Goal: Use online tool/utility: Utilize a website feature to perform a specific function

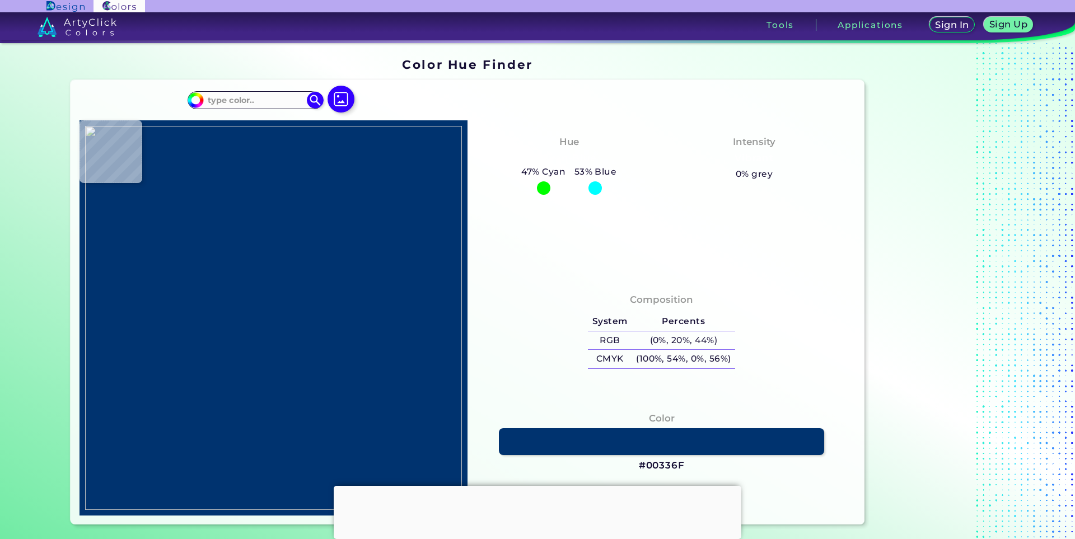
click at [543, 486] on div at bounding box center [538, 486] width 408 height 0
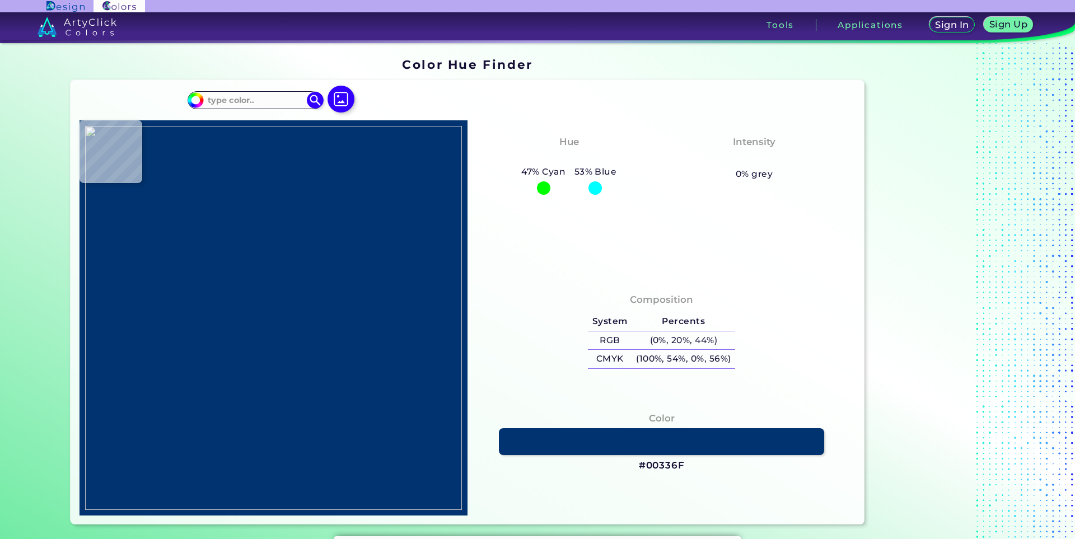
type input "#000000"
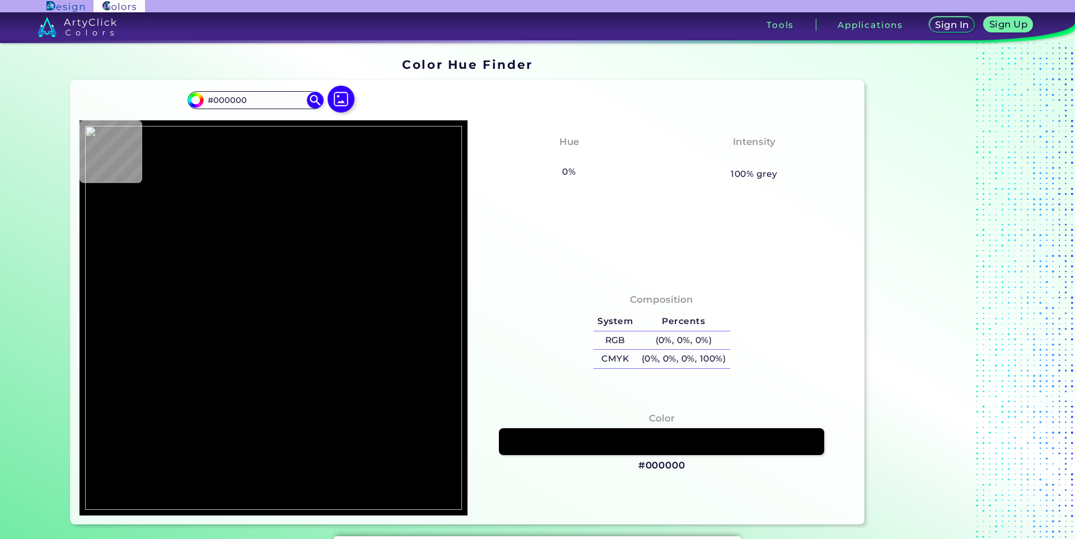
type input "#ffffff"
type input "#FFFFFF"
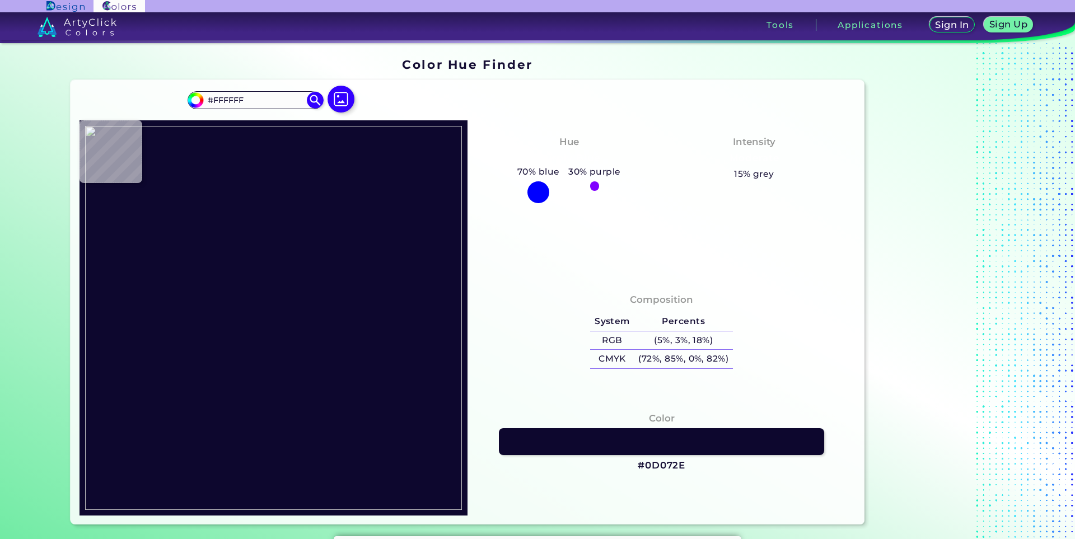
type input "#0d072e"
type input "#0D072E"
type input "#250b0c"
type input "#250B0C"
type input "#861c18"
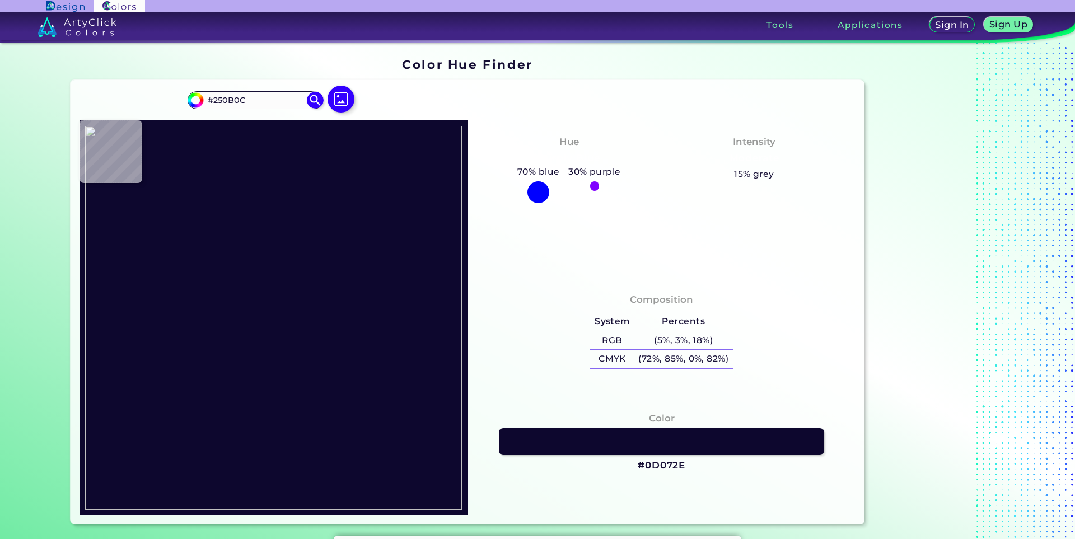
type input "#861C18"
type input "#841d15"
type input "#841D15"
type input "#851d11"
type input "#851D11"
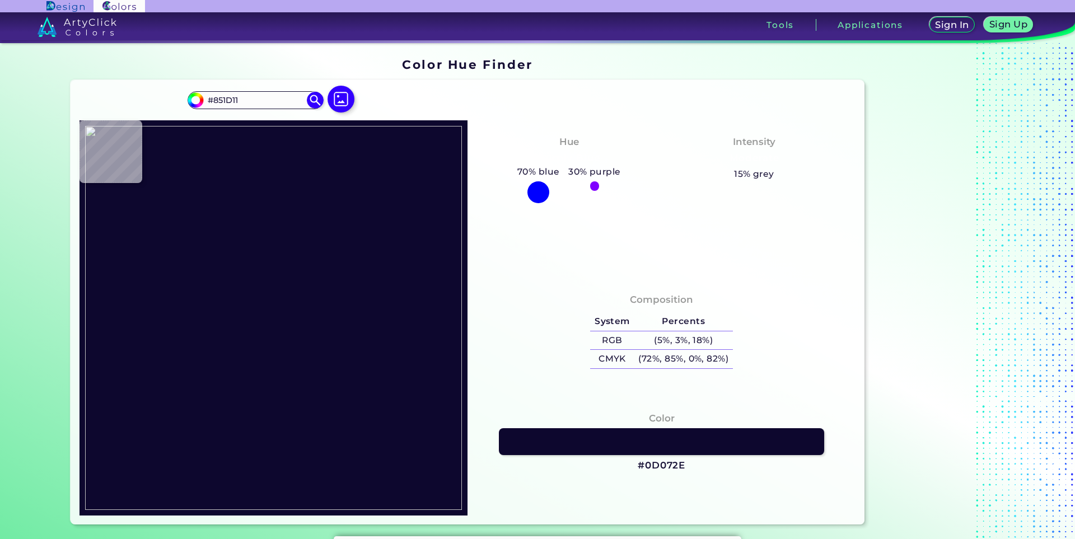
type input "#851e17"
type input "#851E17"
type input "#821d18"
type input "#821D18"
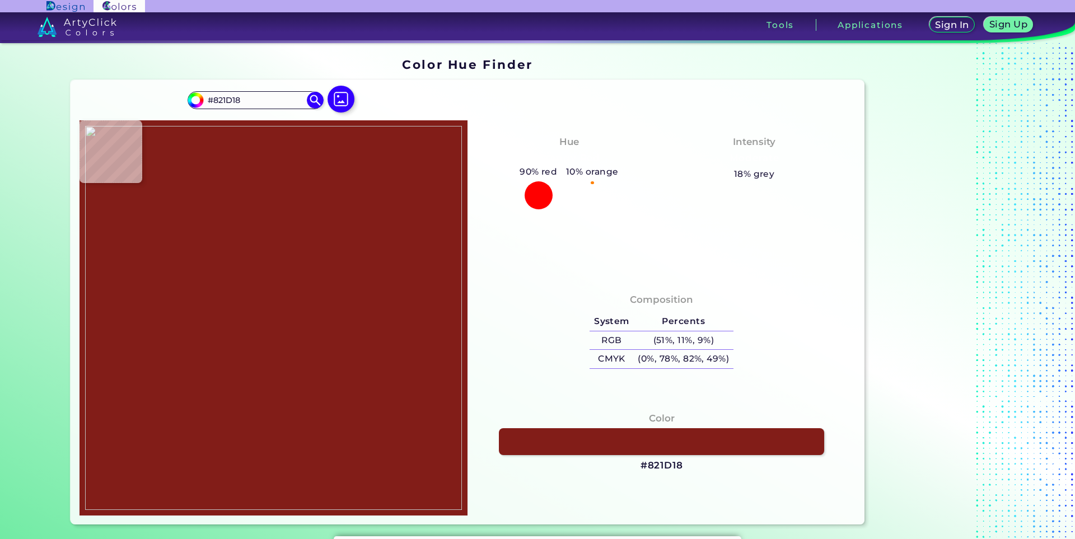
type input "#911b10"
type input "#911B10"
type input "#861c13"
type input "#861C13"
type input "#922117"
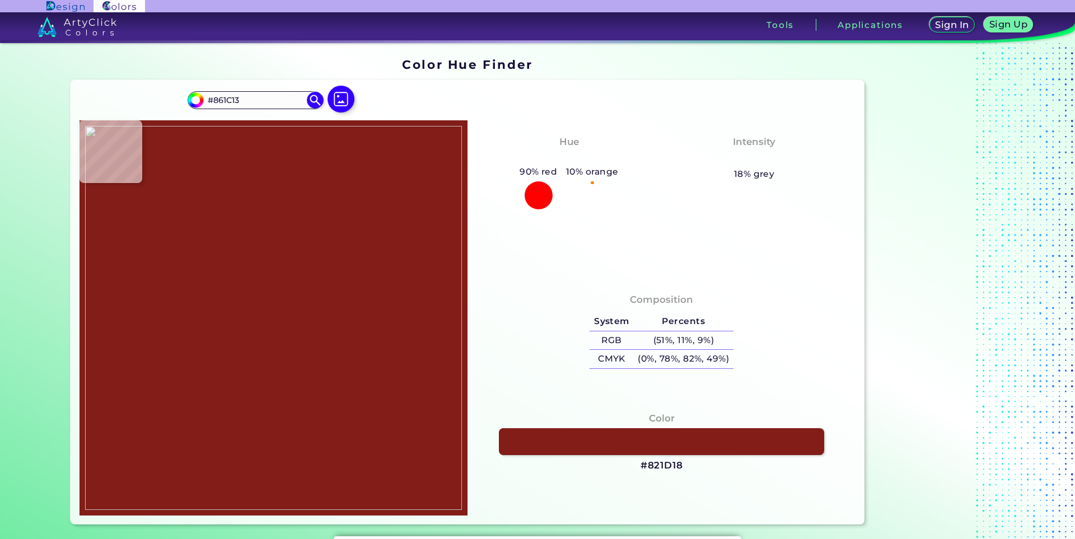
type input "#922117"
type input "#673b27"
type input "#673B27"
type input "#9a6230"
type input "#9A6230"
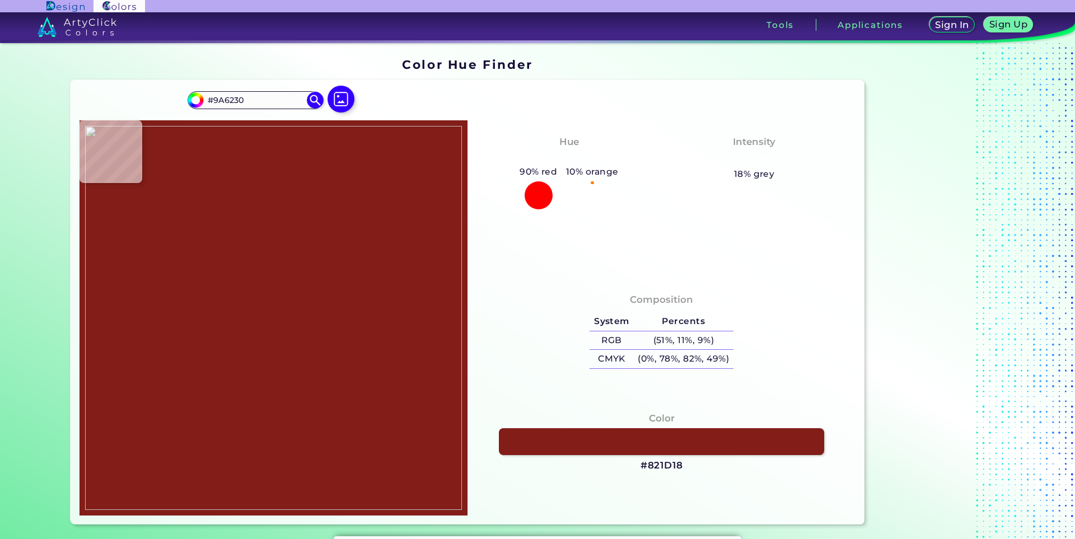
type input "#300b0a"
type input "#300B0A"
type input "#230d0a"
type input "#230D0A"
type input "#230a06"
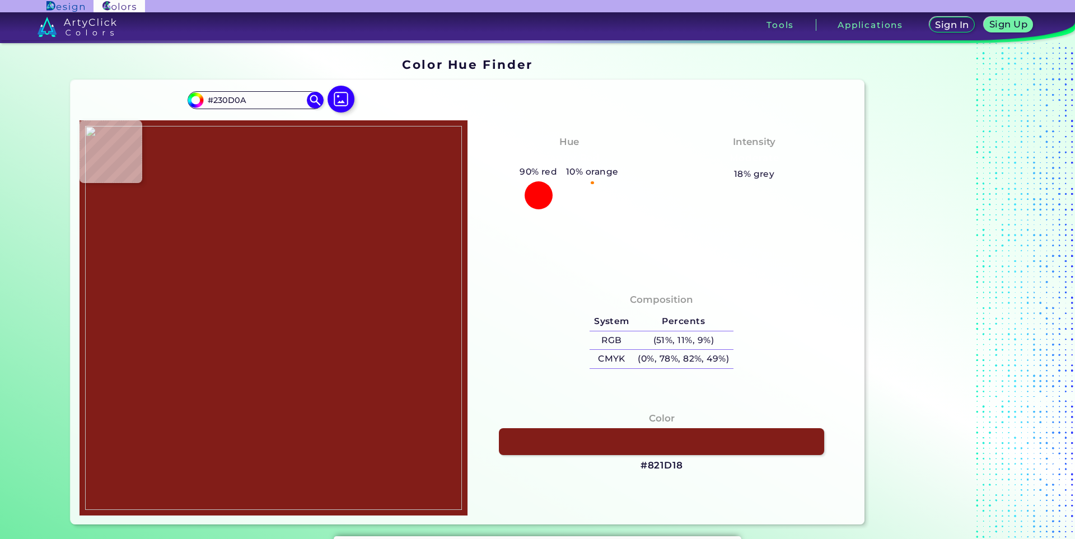
type input "#230A06"
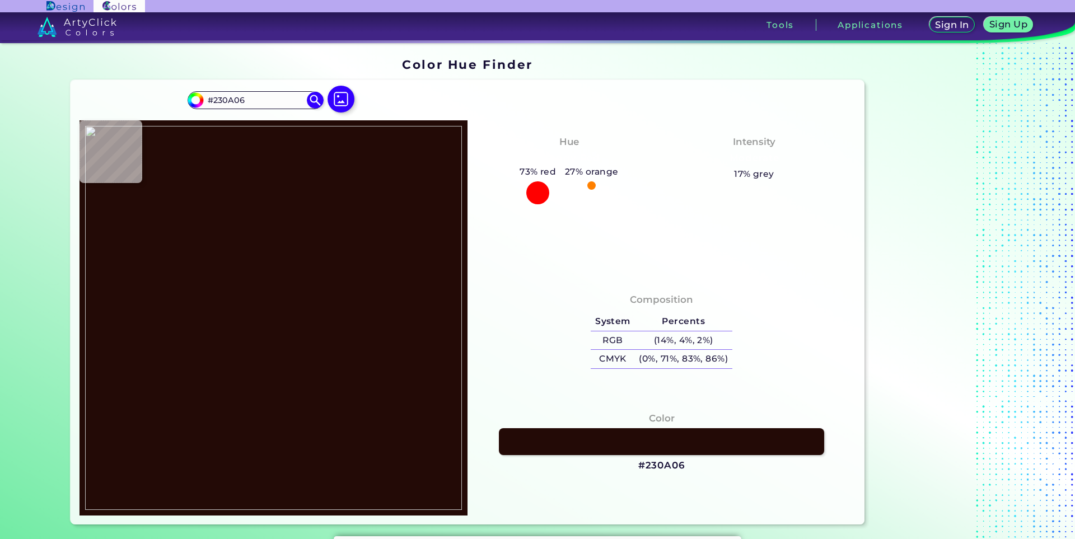
type input "#1e0d0e"
type input "#1E0D0E"
type input "#260c0c"
type input "#260C0C"
type input "#230e0e"
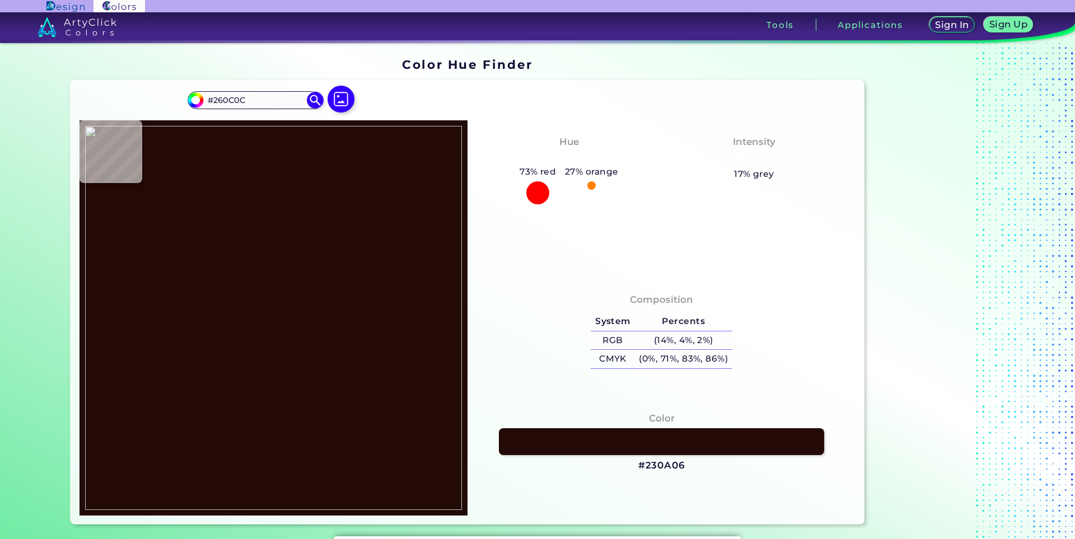
type input "#230E0E"
type input "#280d0b"
type input "#280D0B"
type input "#220a0c"
type input "#220A0C"
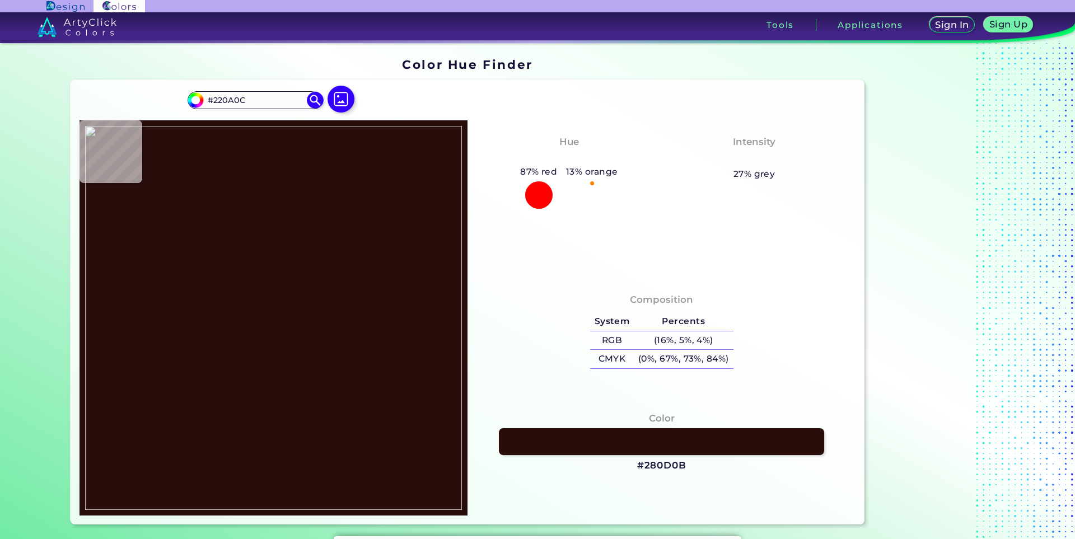
type input "#2e1913"
type input "#2E1913"
type input "#28130c"
type input "#28130C"
type input "#928686"
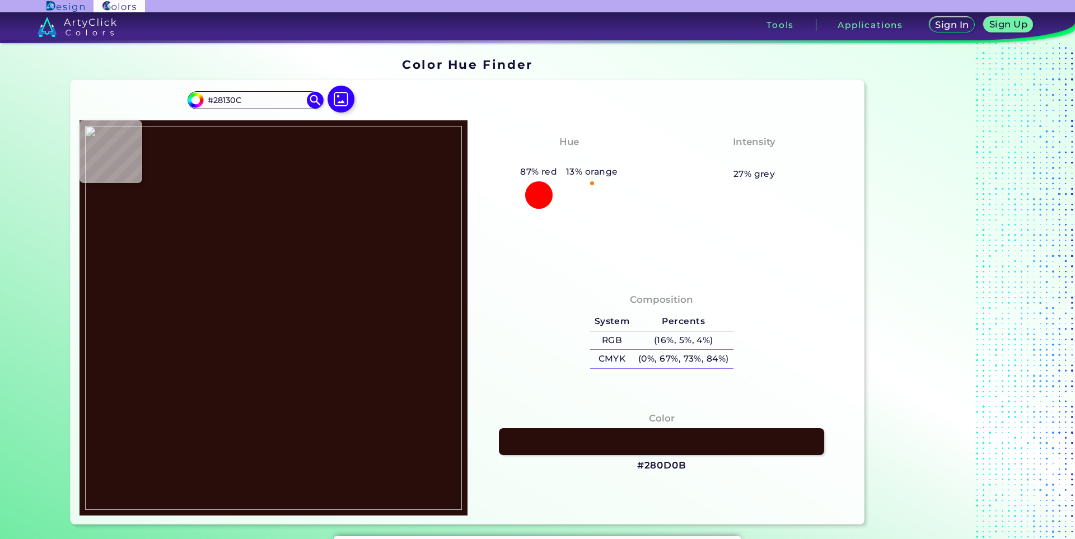
type input "#928686"
type input "#9c908c"
type input "#9C908C"
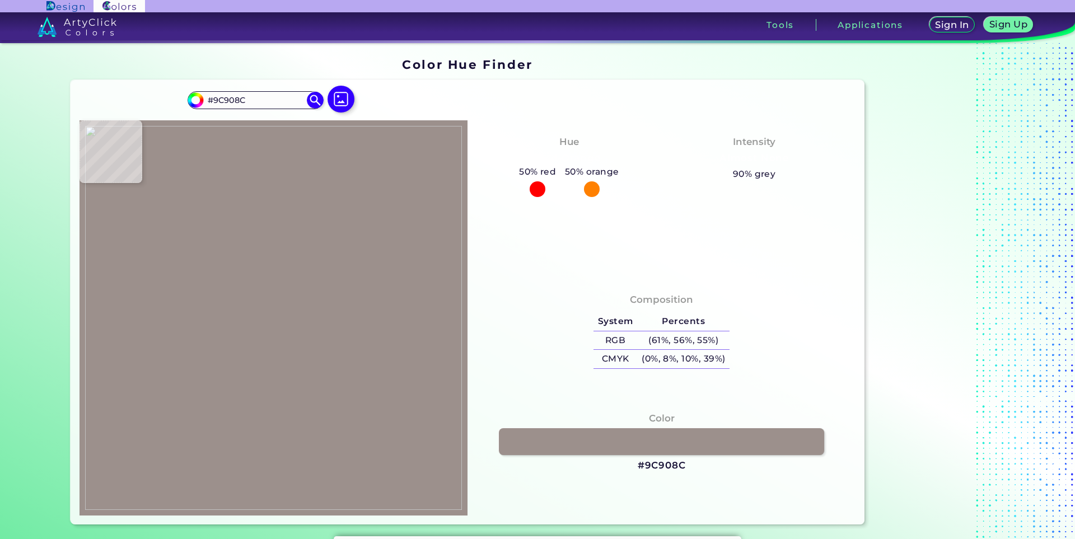
type input "#776663"
type input "#968b8b"
type input "#968B8B"
type input "#9a8d8f"
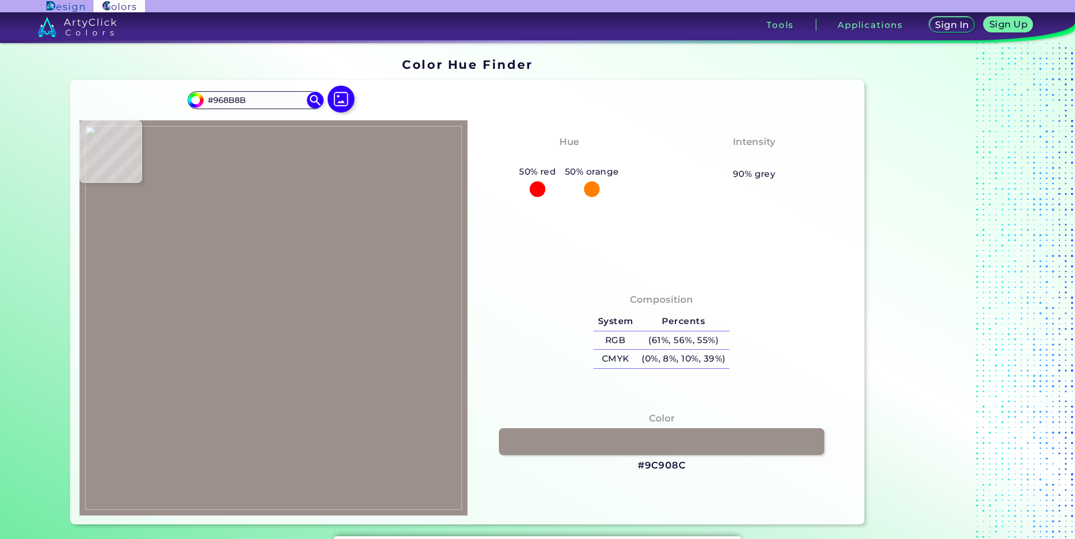
type input "#9A8D8F"
type input "#948c8a"
type input "#948C8A"
type input "#514b62"
type input "#514B62"
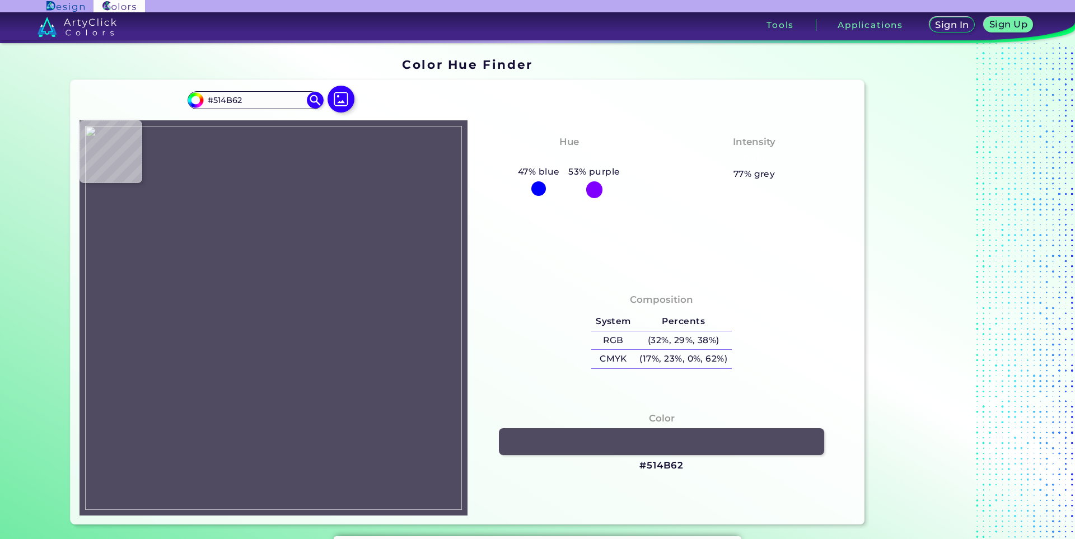
type input "#988d8e"
type input "#988D8E"
type input "#978b8b"
type input "#978B8B"
type input "#978c8b"
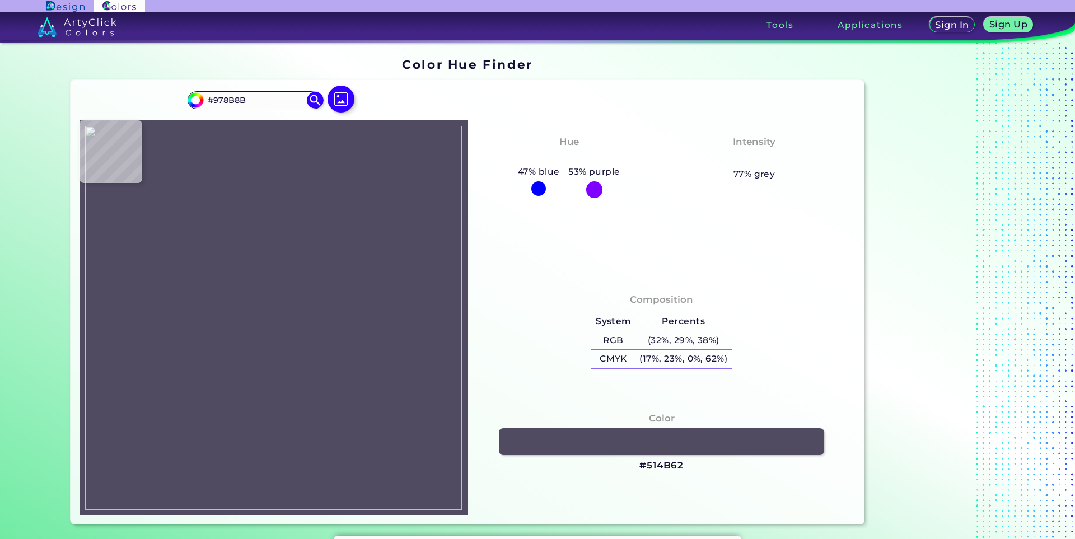
type input "#978C8B"
type input "#958c8a"
type input "#958C8A"
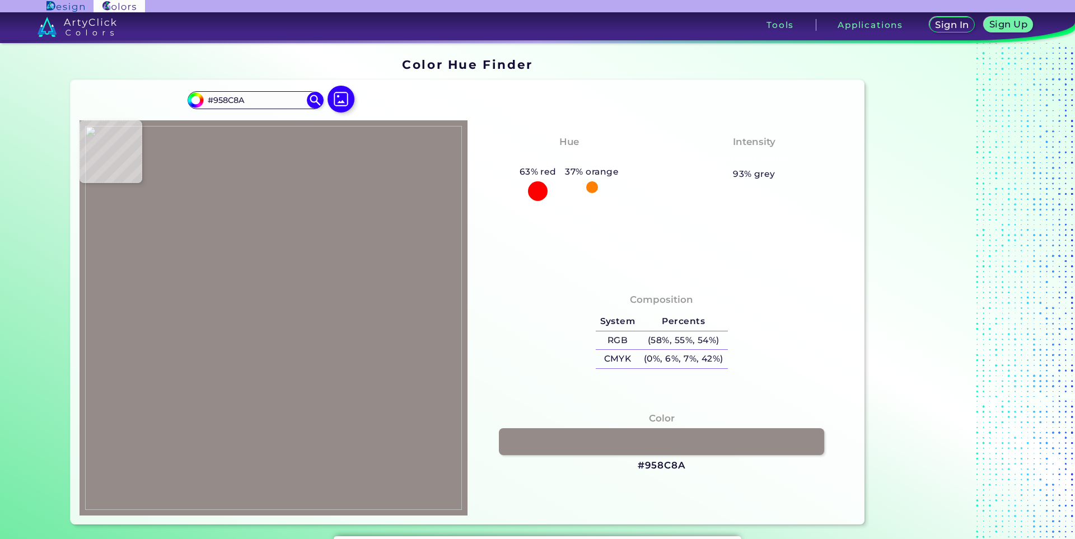
click at [249, 289] on img at bounding box center [273, 318] width 377 height 384
